Goal: Task Accomplishment & Management: Use online tool/utility

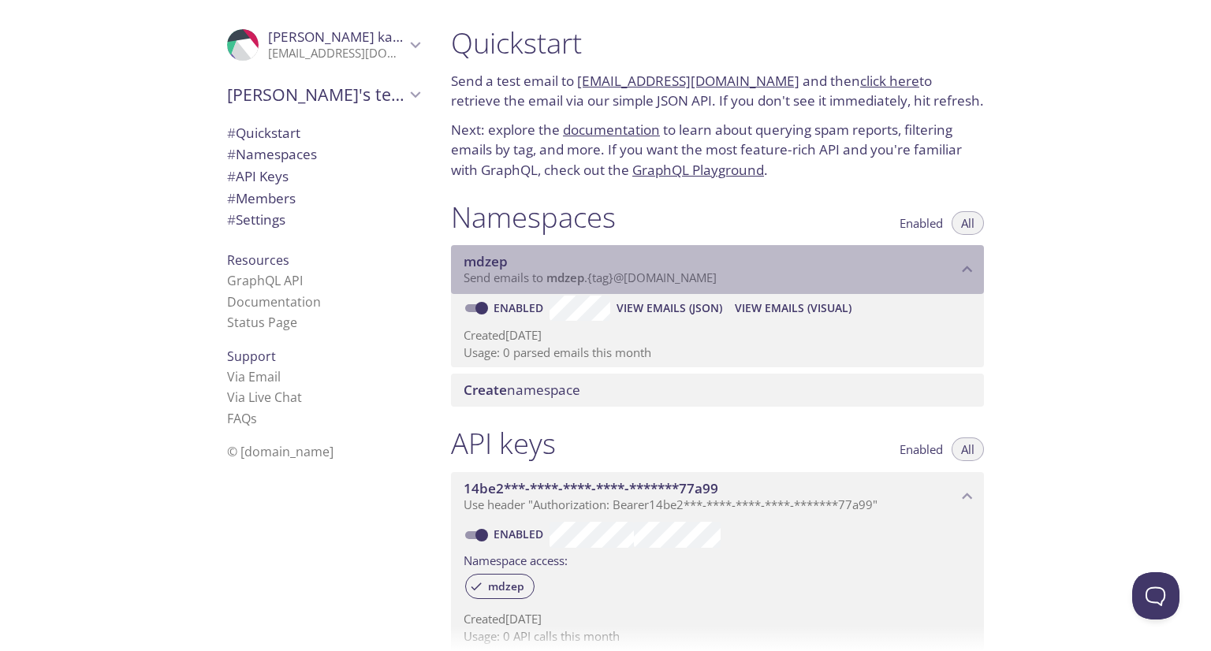
drag, startPoint x: 551, startPoint y: 278, endPoint x: 627, endPoint y: 283, distance: 75.9
click at [627, 283] on span "Send emails to mdzep . {tag} @[DOMAIN_NAME]" at bounding box center [590, 278] width 253 height 16
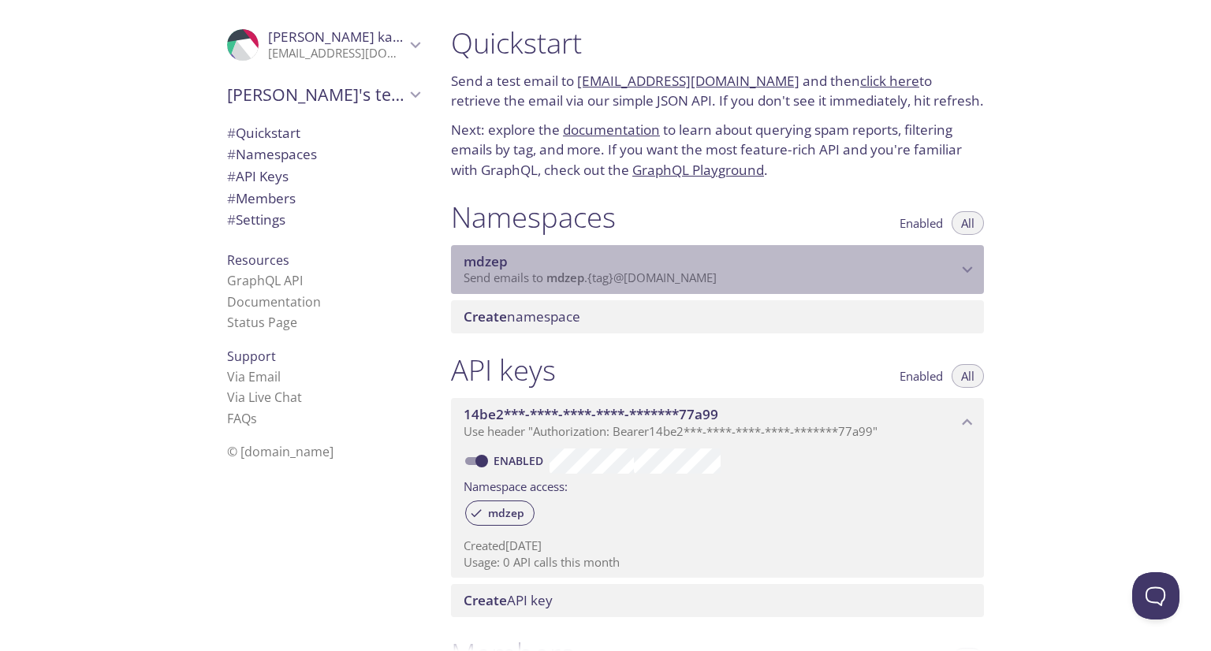
click at [627, 283] on span "Send emails to mdzep . {tag} @[DOMAIN_NAME]" at bounding box center [590, 278] width 253 height 16
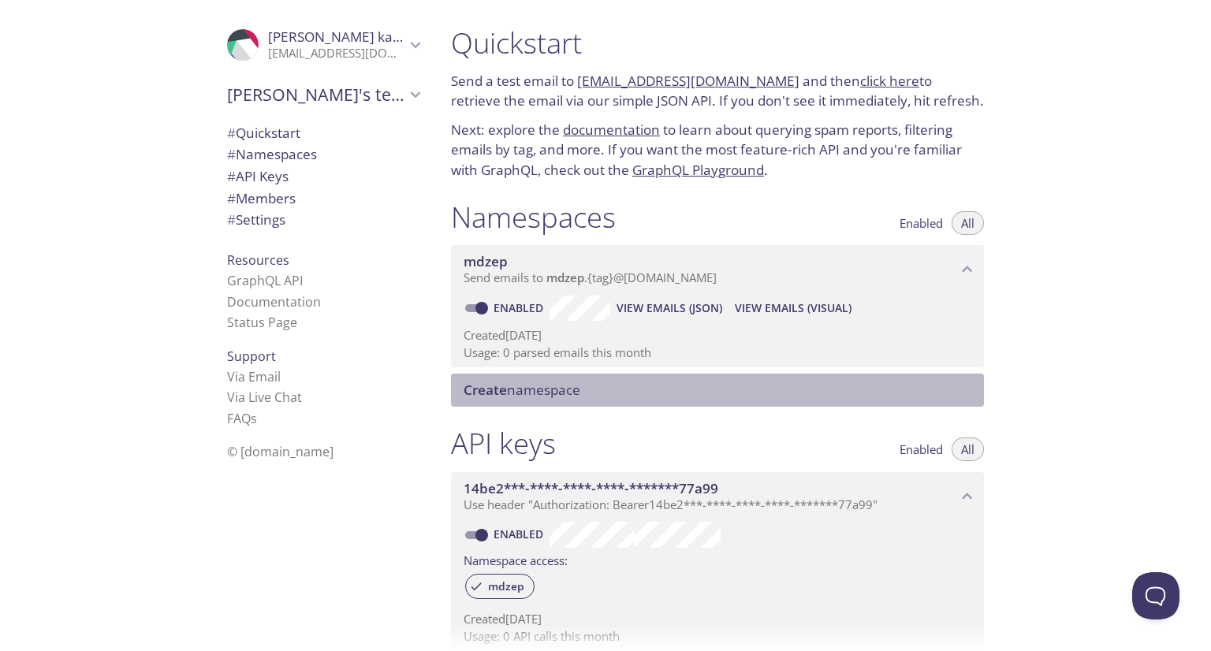
click at [565, 386] on span "Create namespace" at bounding box center [522, 390] width 117 height 18
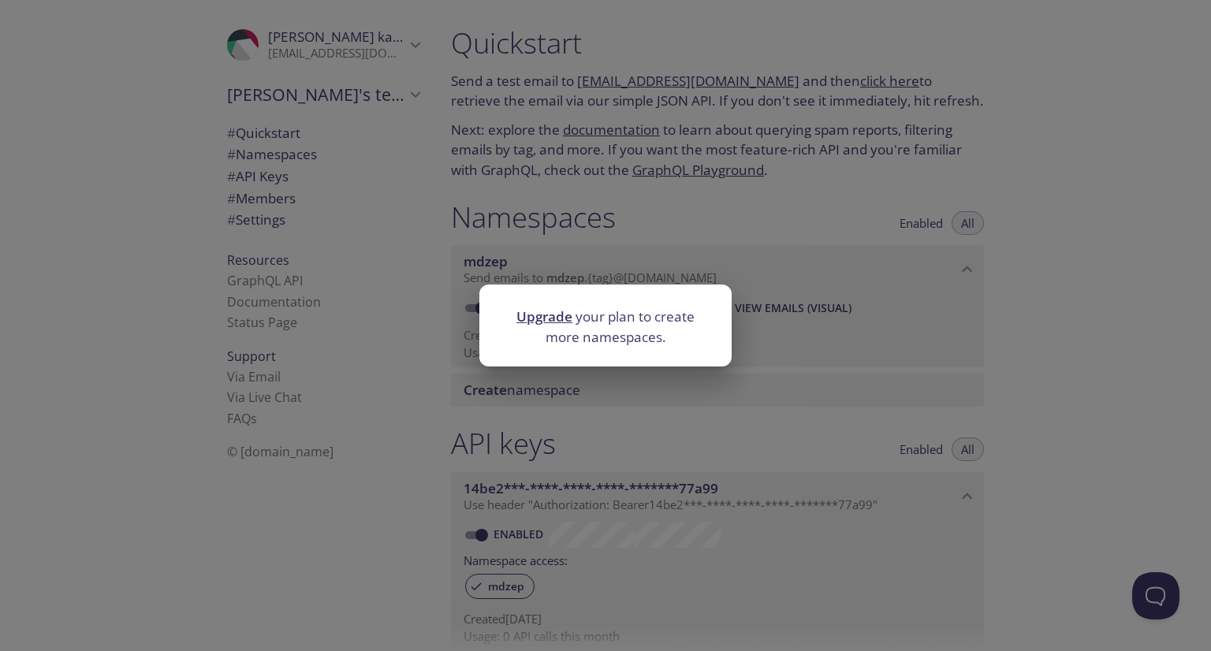
click at [752, 316] on div "Upgrade your plan to create more namespaces." at bounding box center [605, 325] width 1211 height 651
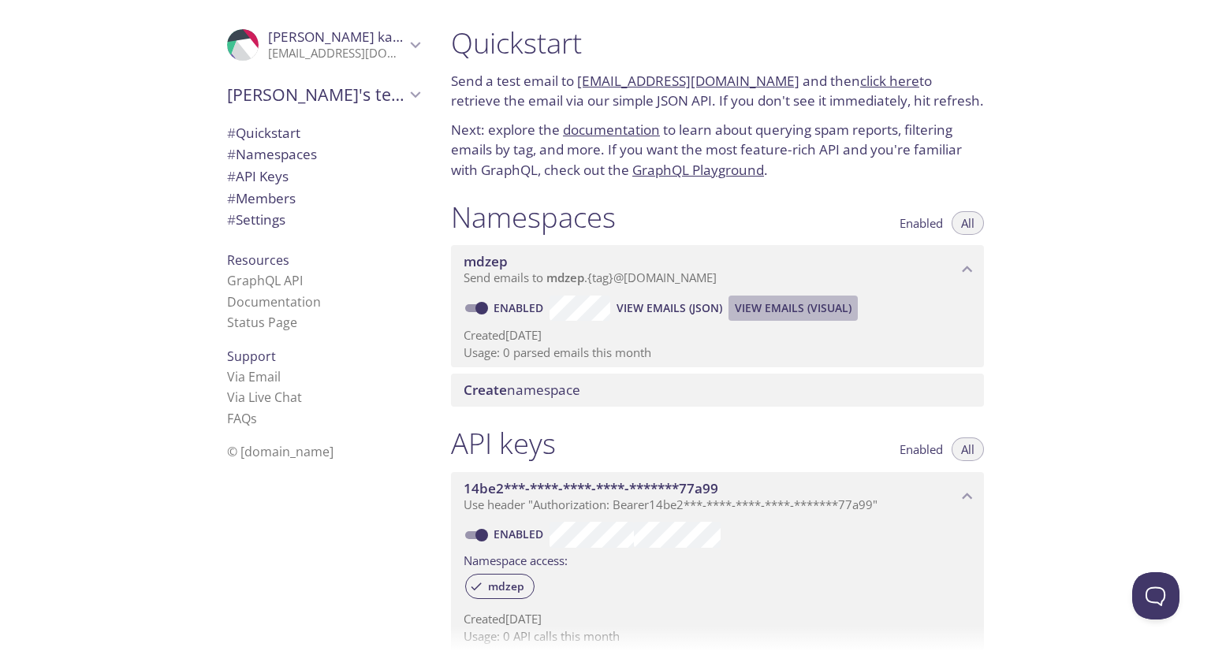
click at [772, 311] on span "View Emails (Visual)" at bounding box center [793, 308] width 117 height 19
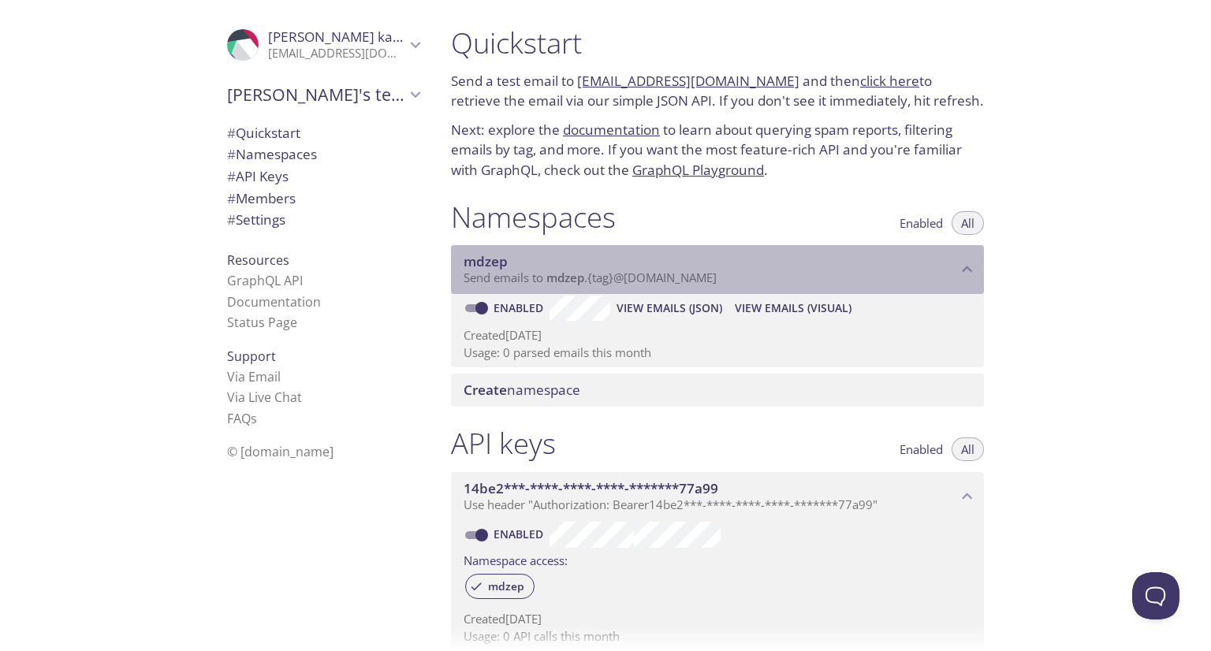
click at [478, 269] on span "mdzep" at bounding box center [486, 261] width 44 height 18
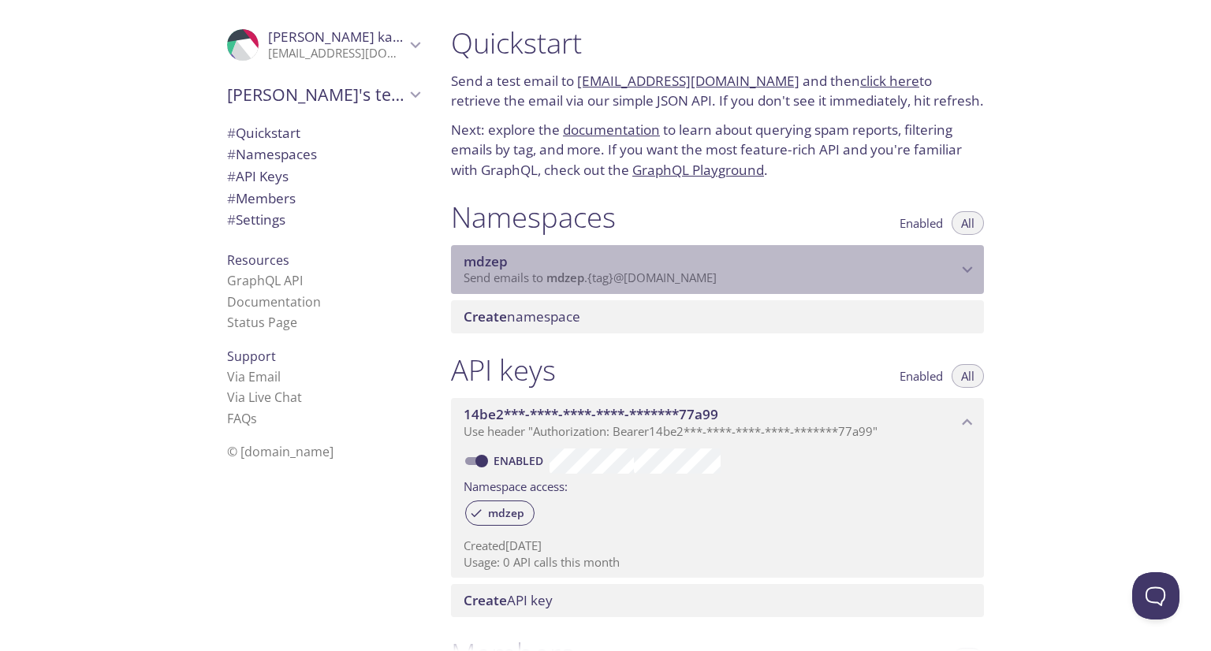
click at [478, 269] on span "mdzep" at bounding box center [486, 261] width 44 height 18
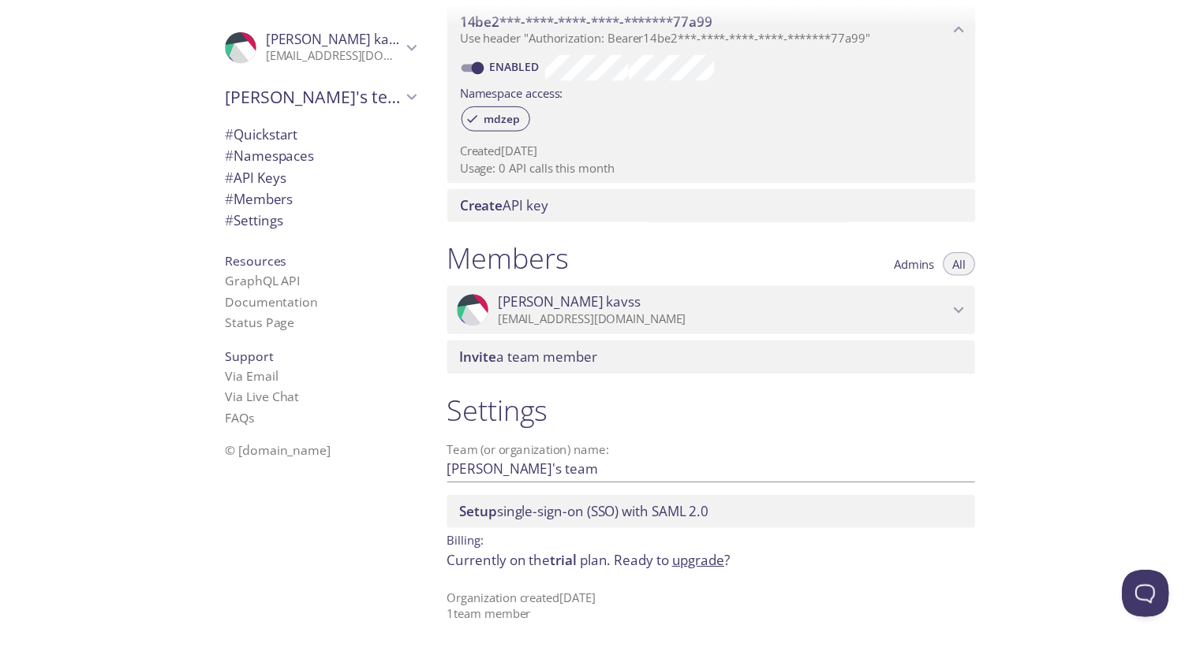
scroll to position [470, 0]
click at [704, 558] on link "upgrade" at bounding box center [704, 563] width 53 height 18
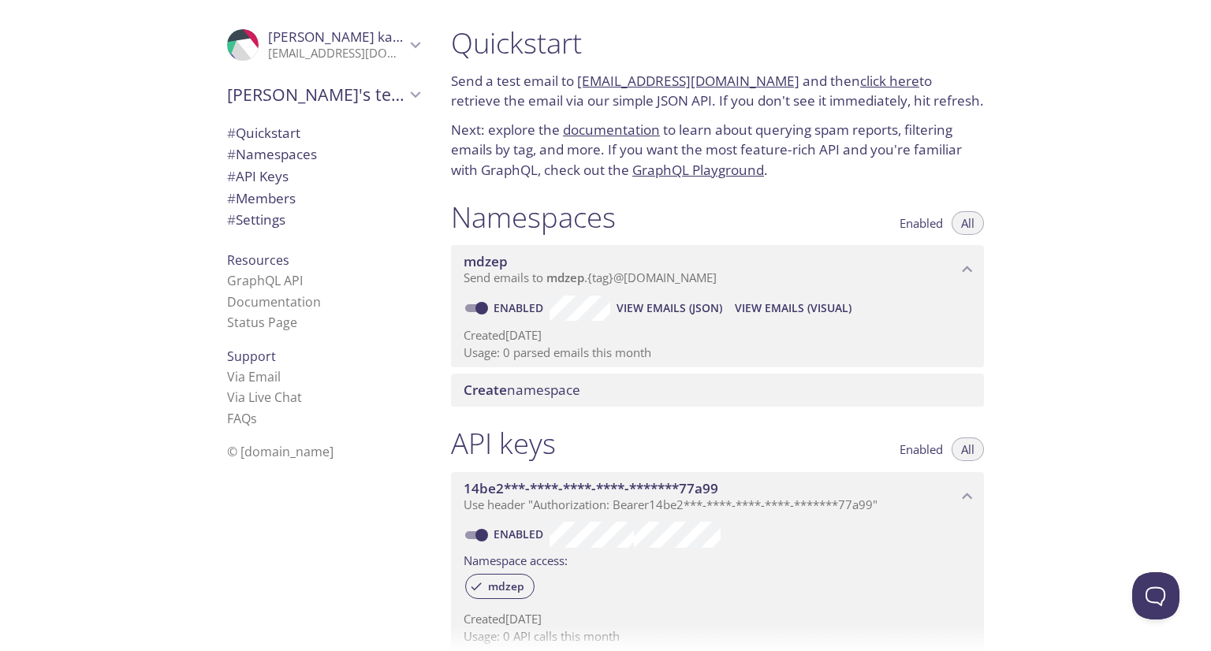
click at [895, 201] on div "Enabled All" at bounding box center [937, 217] width 94 height 35
click at [907, 201] on div "Enabled All" at bounding box center [937, 217] width 94 height 35
click at [976, 208] on div "Enabled All" at bounding box center [937, 217] width 94 height 35
click at [565, 315] on div "mdzep Send emails to mdzep . {tag} @[DOMAIN_NAME] Enabled View Emails (JSON) Vi…" at bounding box center [717, 306] width 533 height 122
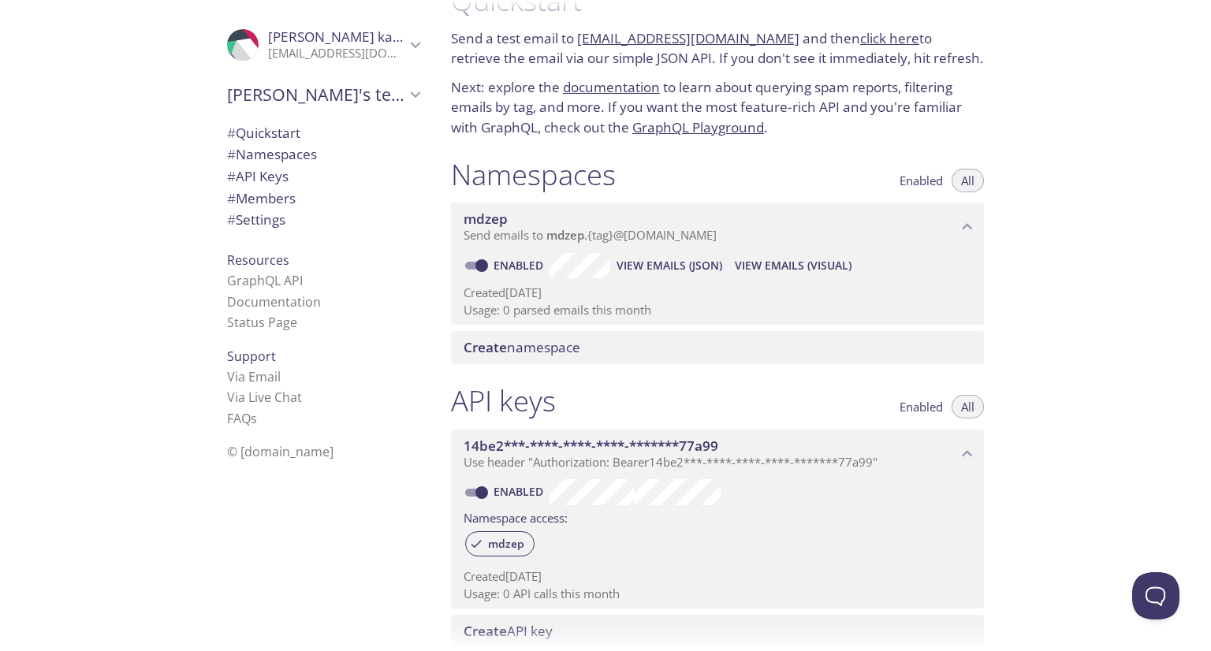
scroll to position [44, 0]
click at [703, 269] on span "View Emails (JSON)" at bounding box center [670, 264] width 106 height 19
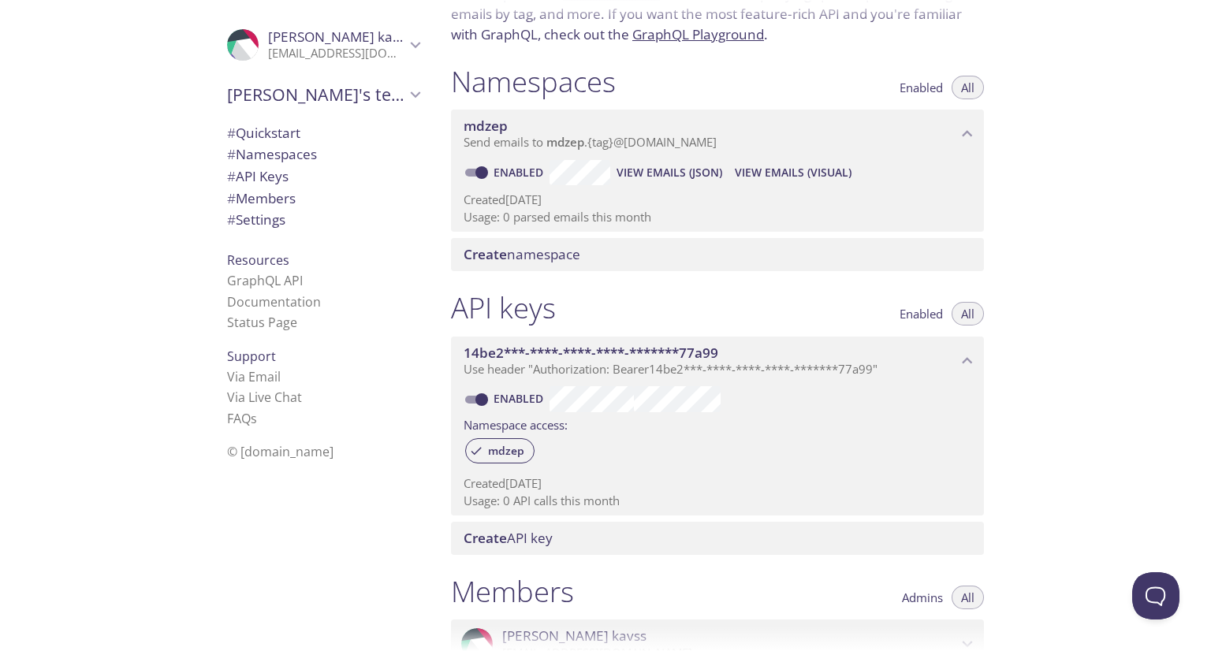
scroll to position [0, 0]
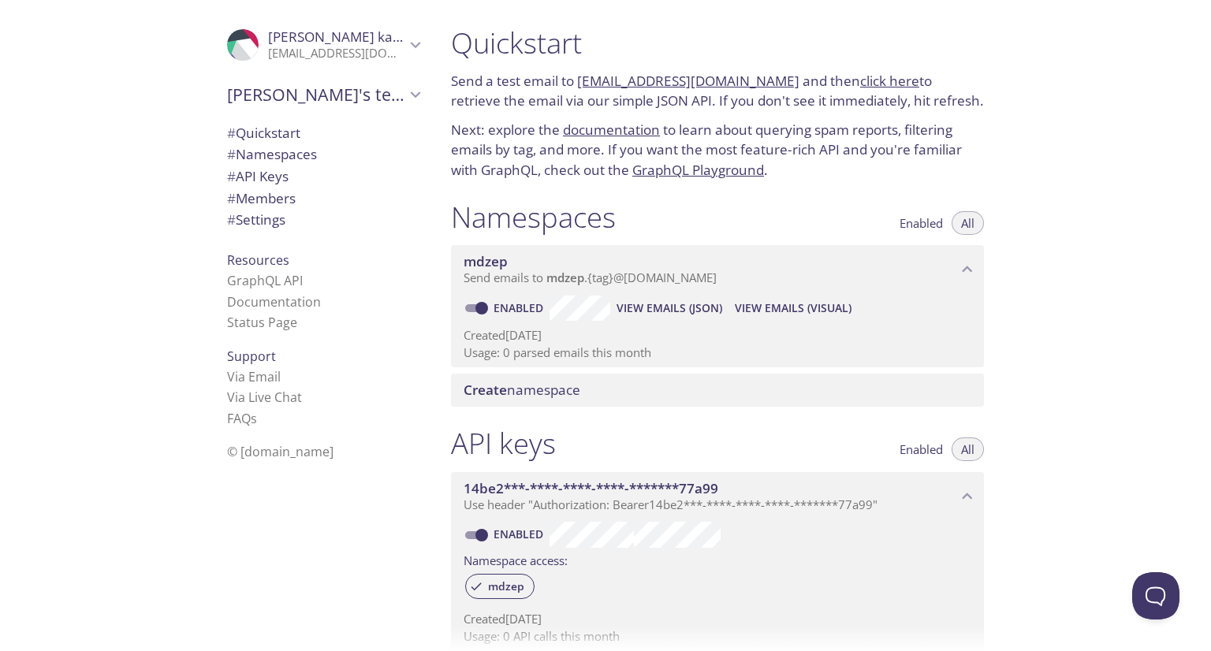
drag, startPoint x: 575, startPoint y: 82, endPoint x: 778, endPoint y: 82, distance: 203.5
click at [778, 82] on p "Send a test email to [EMAIL_ADDRESS][DOMAIN_NAME] and then click here to retrie…" at bounding box center [717, 91] width 533 height 40
copy p "[EMAIL_ADDRESS][DOMAIN_NAME]"
